Goal: Unclear: Browse casually

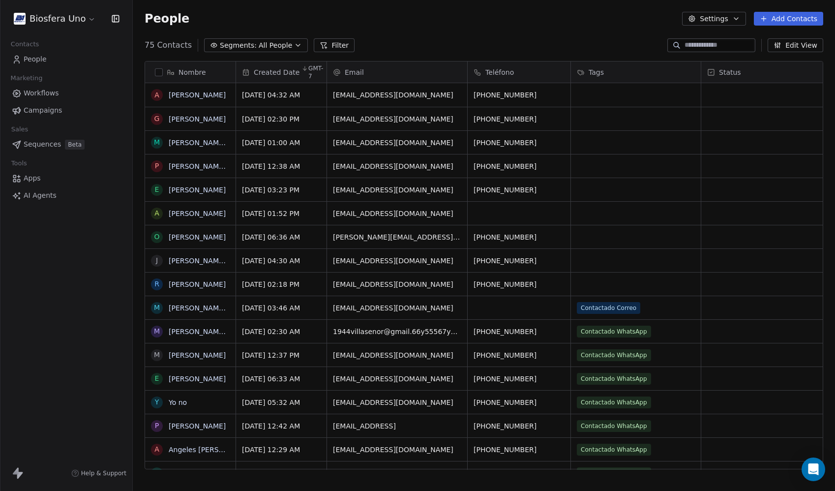
scroll to position [425, 695]
